Goal: Task Accomplishment & Management: Use online tool/utility

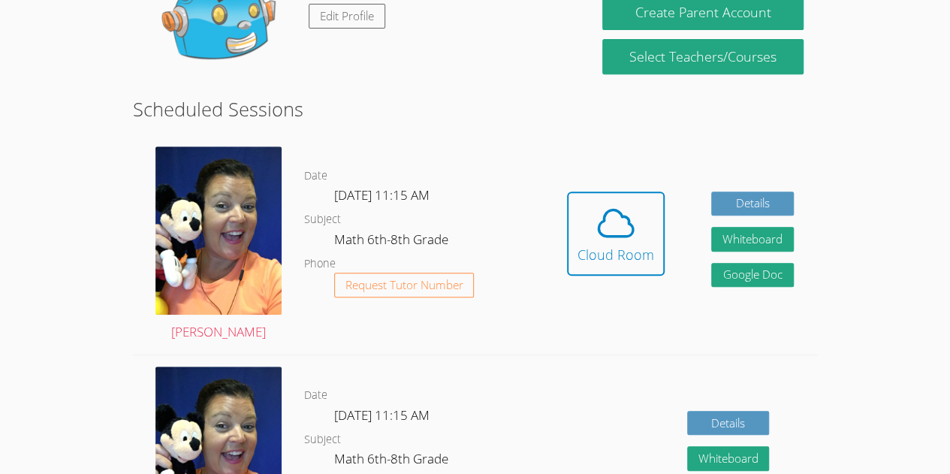
scroll to position [276, 0]
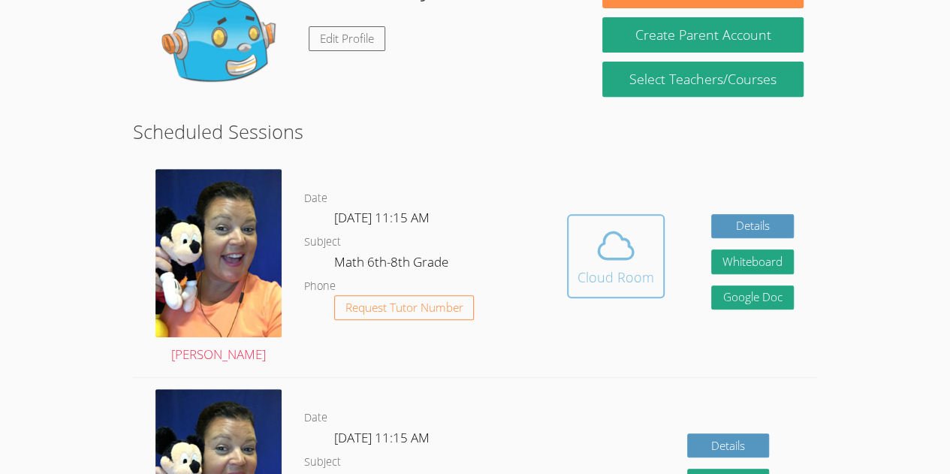
click at [601, 251] on icon at bounding box center [616, 245] width 42 height 42
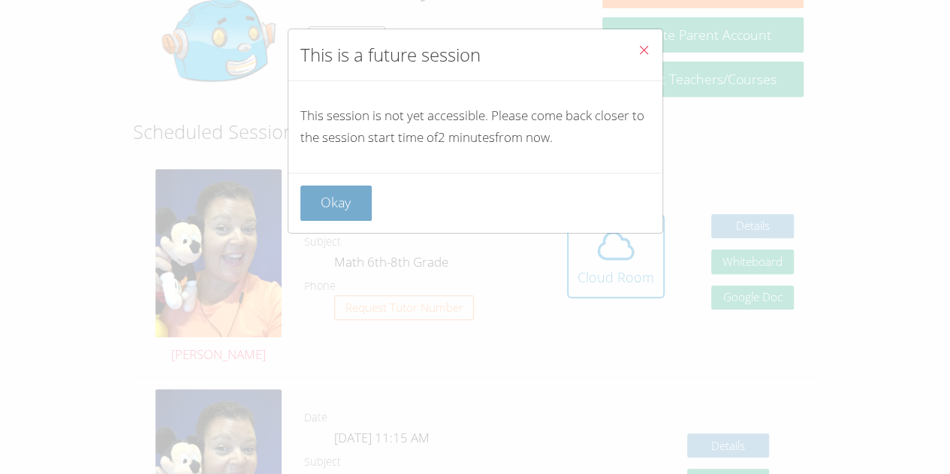
click at [324, 205] on button "Okay" at bounding box center [336, 202] width 72 height 35
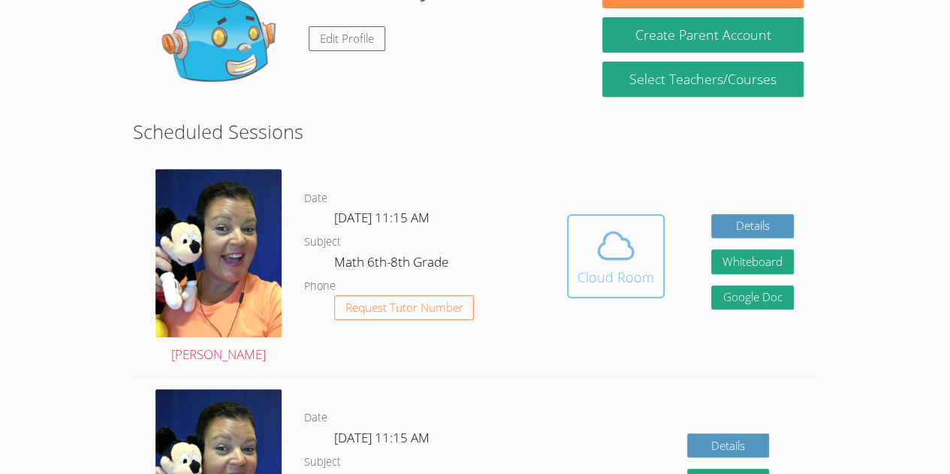
click at [647, 236] on span at bounding box center [615, 245] width 77 height 42
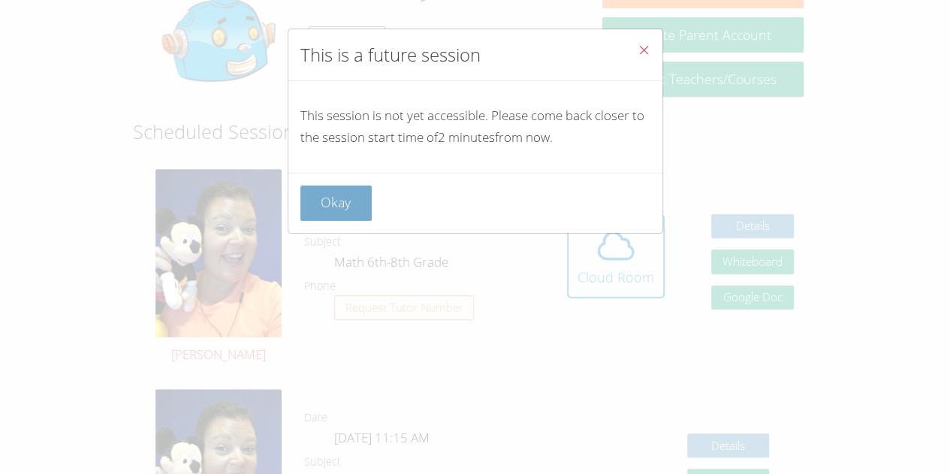
click at [362, 215] on button "Okay" at bounding box center [336, 202] width 72 height 35
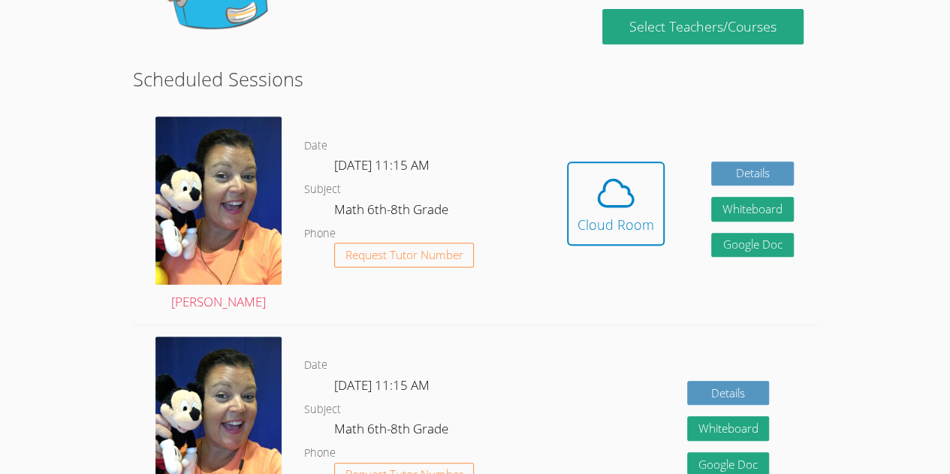
scroll to position [320, 0]
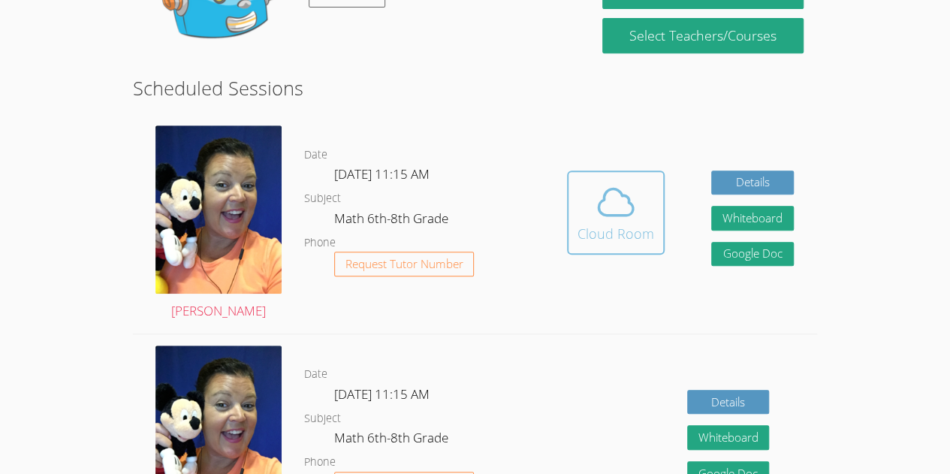
click at [587, 208] on span at bounding box center [615, 202] width 77 height 42
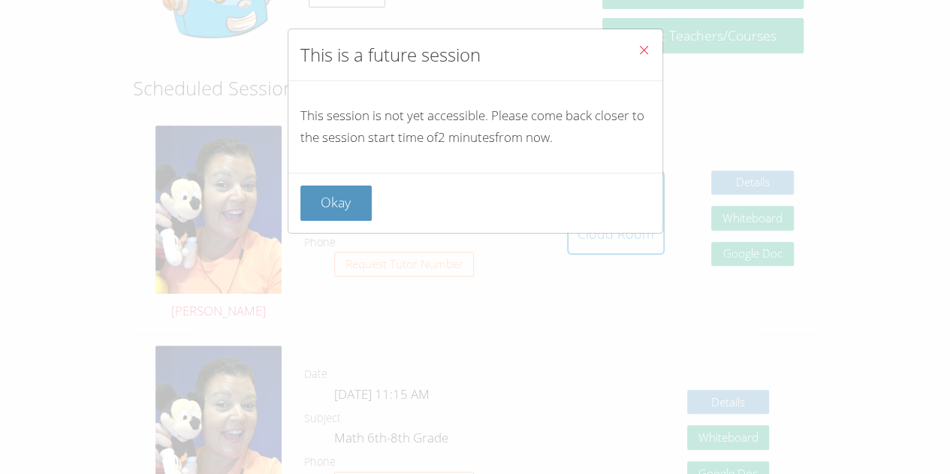
click at [590, 204] on div "Okay" at bounding box center [475, 202] width 350 height 35
click at [322, 198] on button "Okay" at bounding box center [336, 202] width 72 height 35
click at [338, 197] on dt "Subject" at bounding box center [322, 198] width 37 height 19
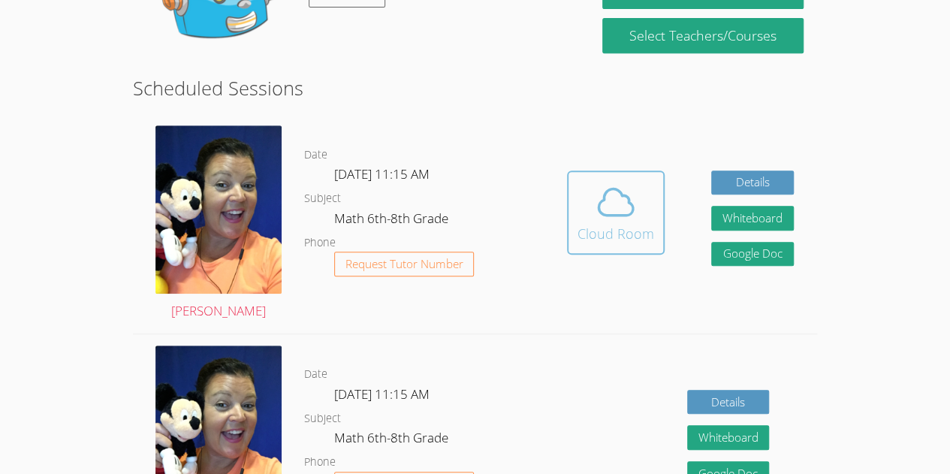
click at [626, 186] on icon at bounding box center [616, 202] width 42 height 42
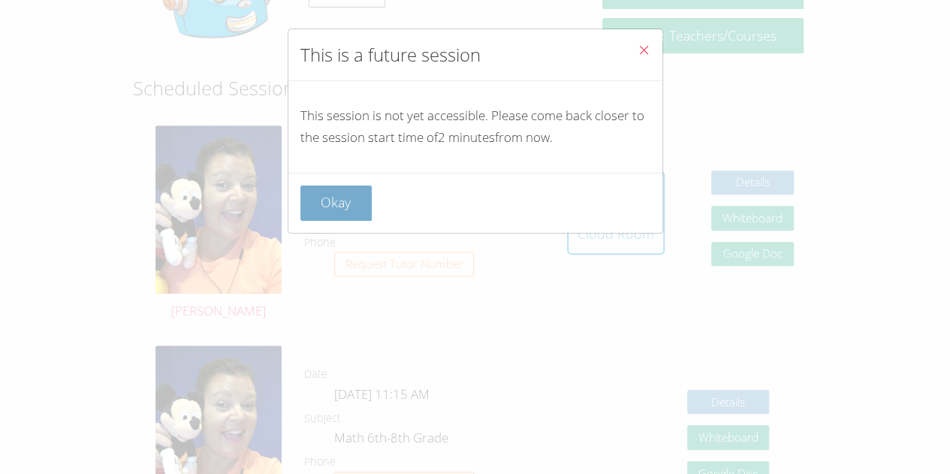
click at [369, 199] on button "Okay" at bounding box center [336, 202] width 72 height 35
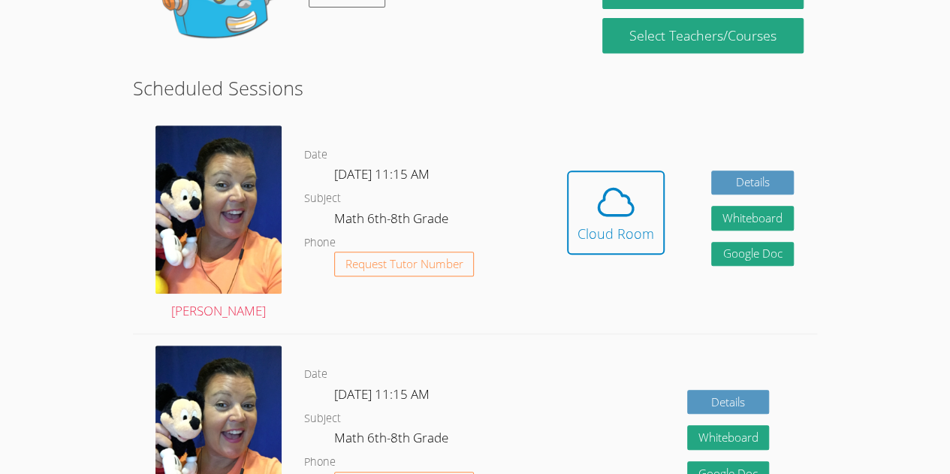
click at [380, 187] on dd "Fri Sep 26, 11:15 AM" at bounding box center [383, 177] width 98 height 26
click at [640, 218] on span at bounding box center [615, 202] width 77 height 42
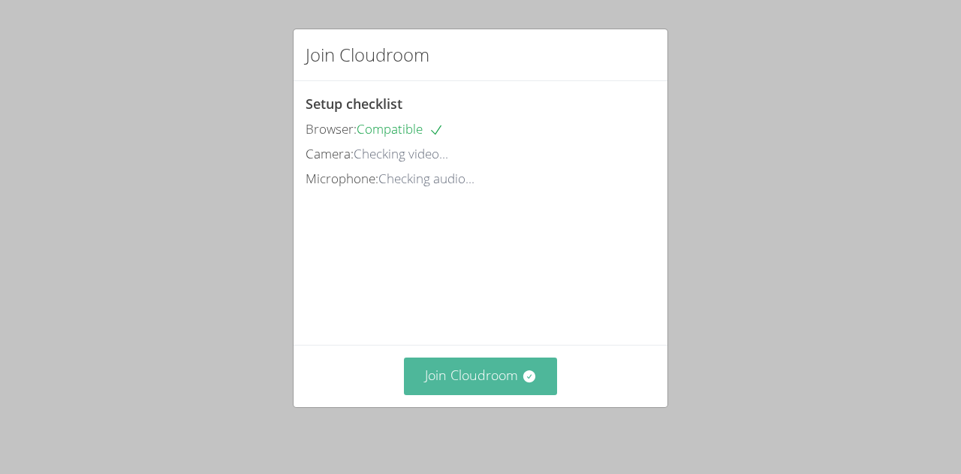
click at [530, 388] on button "Join Cloudroom" at bounding box center [481, 375] width 154 height 37
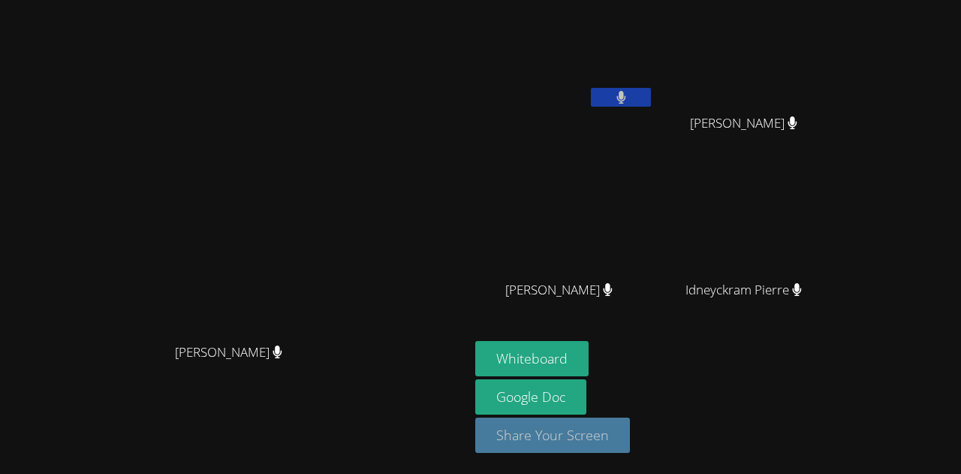
click at [575, 452] on button "Share Your Screen" at bounding box center [552, 434] width 155 height 35
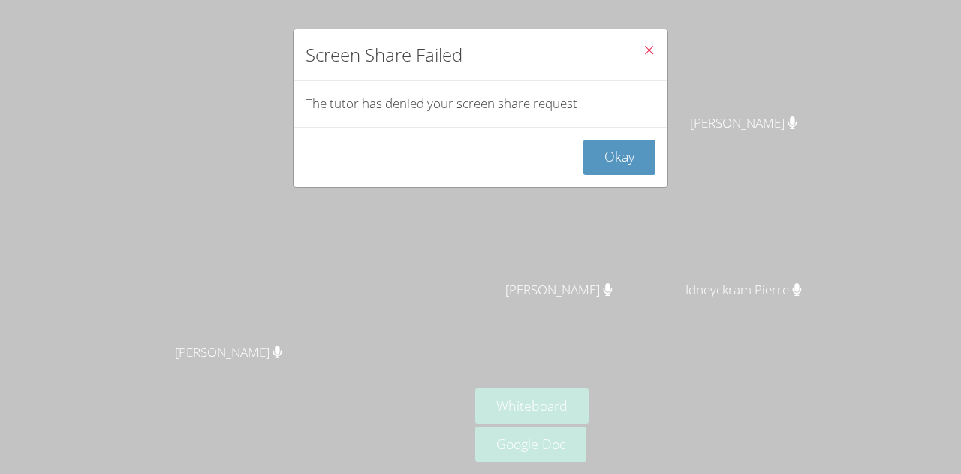
click at [631, 37] on button "Close" at bounding box center [649, 52] width 37 height 46
click at [648, 44] on button "Close" at bounding box center [649, 52] width 37 height 46
click at [610, 154] on button "Okay" at bounding box center [619, 157] width 72 height 35
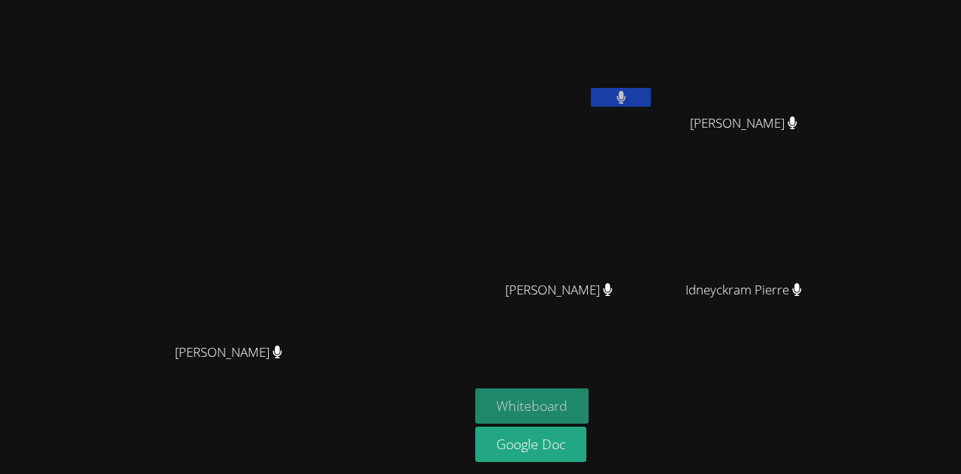
click at [589, 401] on button "Whiteboard" at bounding box center [531, 405] width 113 height 35
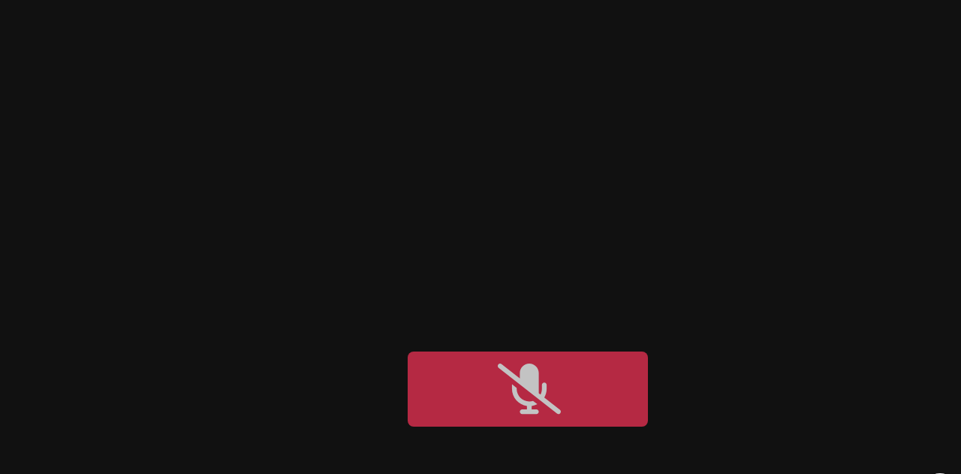
click at [654, 76] on video at bounding box center [564, 56] width 179 height 101
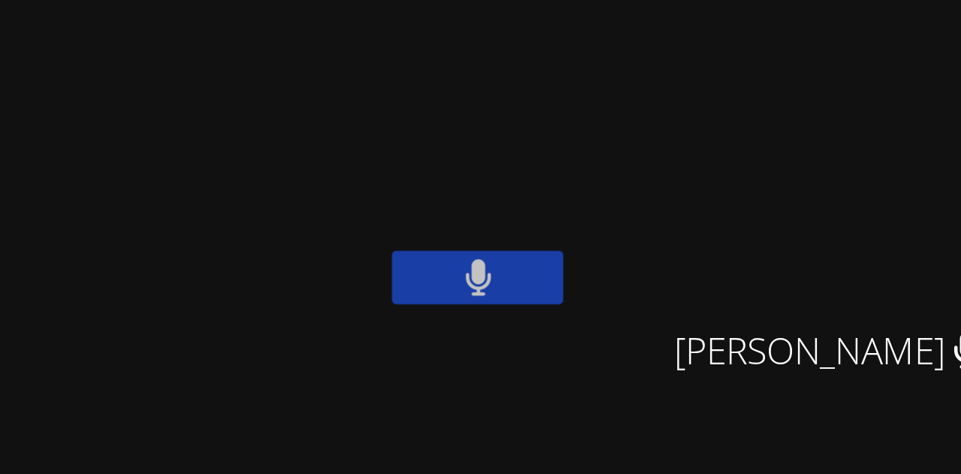
click at [773, 117] on div "Marvens Laloi" at bounding box center [749, 137] width 179 height 60
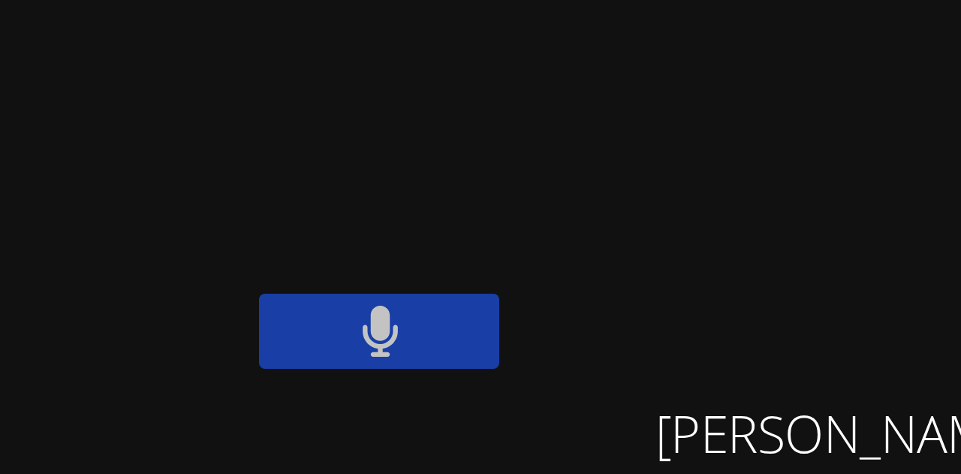
click at [654, 74] on video at bounding box center [564, 56] width 179 height 101
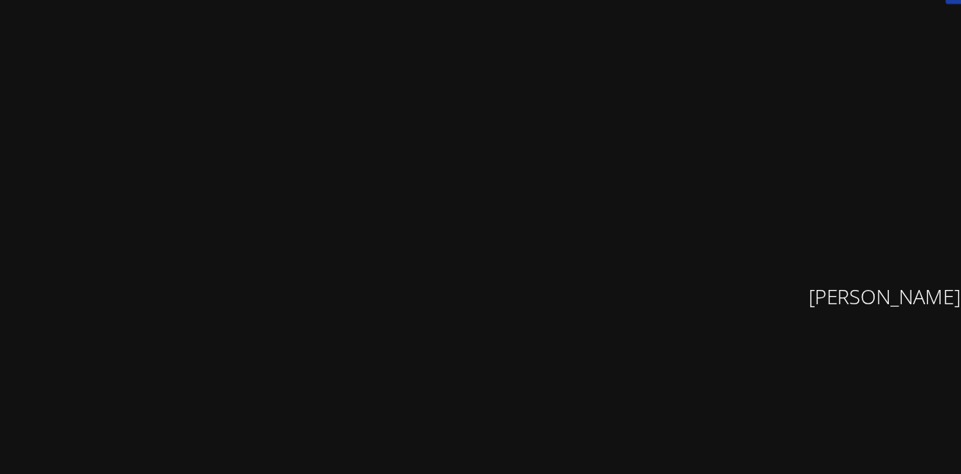
click at [348, 238] on video at bounding box center [234, 262] width 225 height 257
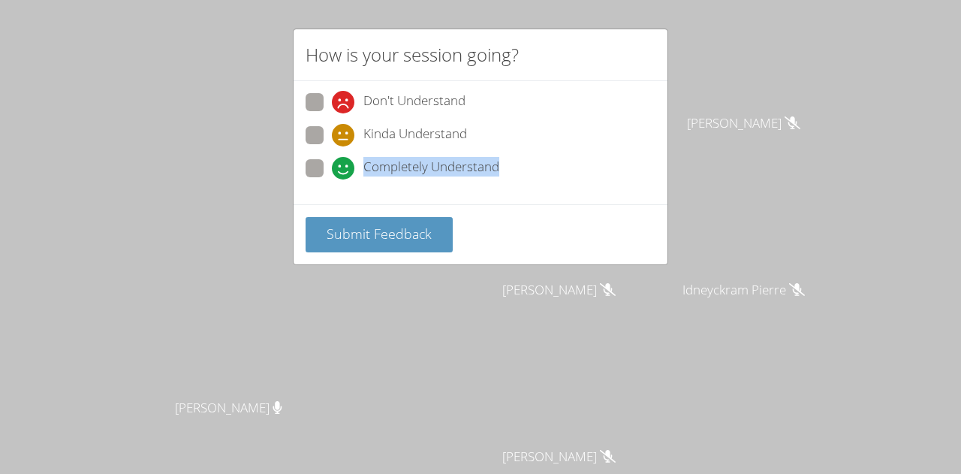
drag, startPoint x: 317, startPoint y: 155, endPoint x: 317, endPoint y: 129, distance: 25.5
click at [317, 129] on div "Don't Understand Kinda Understand Completely Understand" at bounding box center [481, 139] width 350 height 93
drag, startPoint x: 318, startPoint y: 164, endPoint x: 266, endPoint y: 160, distance: 52.7
click at [266, 160] on div "How is your session going? Don't Understand Kinda Understand Completely Underst…" at bounding box center [480, 237] width 961 height 474
click at [332, 179] on span at bounding box center [332, 179] width 0 height 0
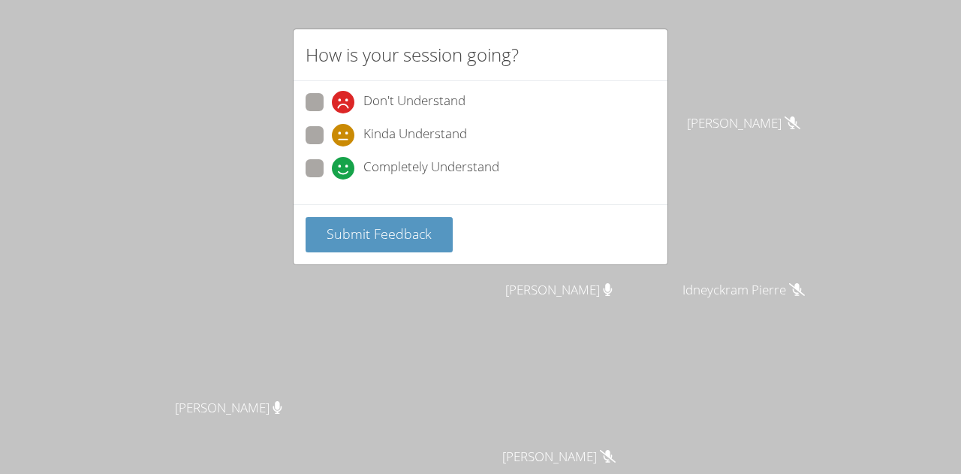
click at [332, 161] on input "Completely Understand" at bounding box center [338, 165] width 13 height 13
radio input "true"
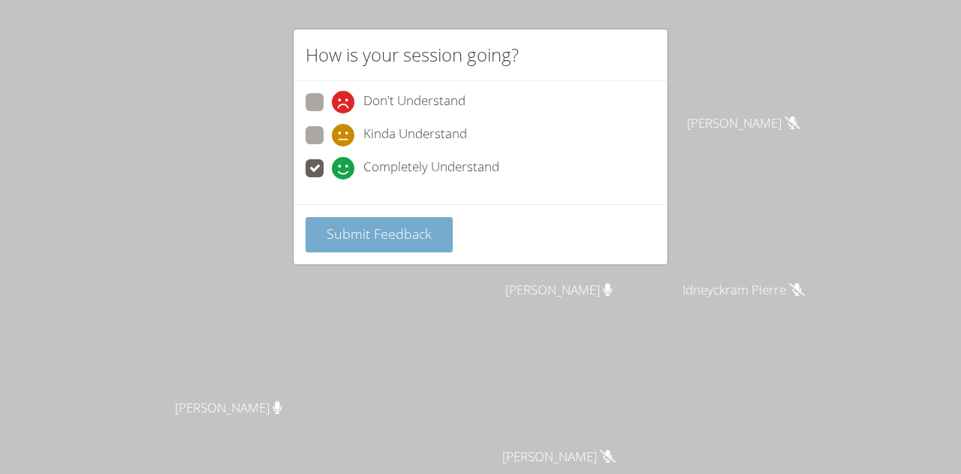
click at [354, 217] on button "Submit Feedback" at bounding box center [379, 234] width 147 height 35
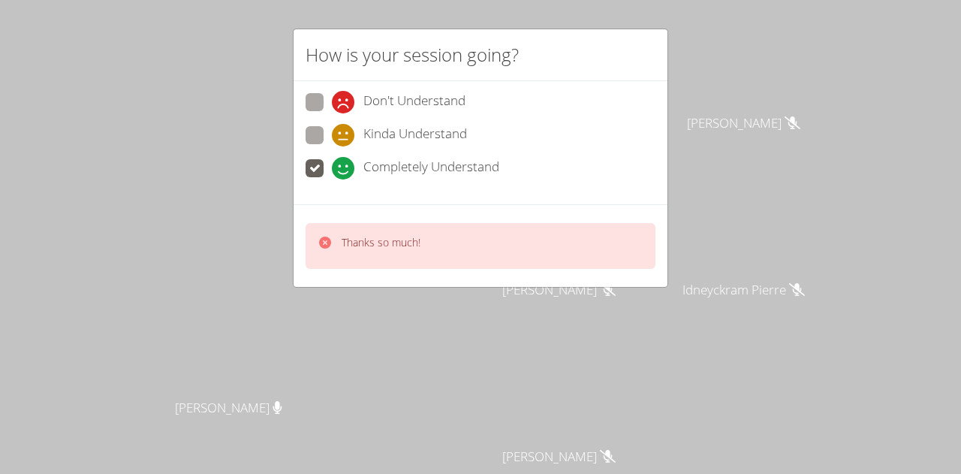
click at [357, 235] on p "Thanks so much!" at bounding box center [381, 242] width 79 height 15
